Goal: Navigation & Orientation: Find specific page/section

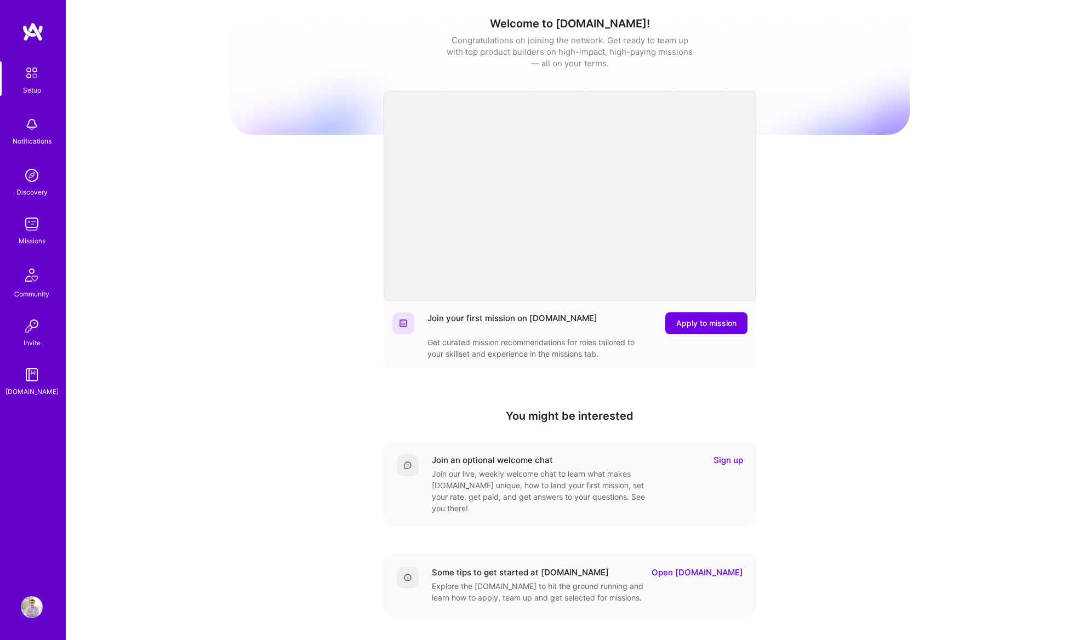
click at [33, 17] on div "Setup Notifications Discovery Missions Community Invite [DOMAIN_NAME] Profile" at bounding box center [33, 320] width 66 height 640
click at [33, 42] on div "Setup Notifications Discovery Missions Community Invite [DOMAIN_NAME]" at bounding box center [33, 301] width 66 height 559
click at [47, 22] on link at bounding box center [33, 32] width 66 height 20
